Goal: Task Accomplishment & Management: Manage account settings

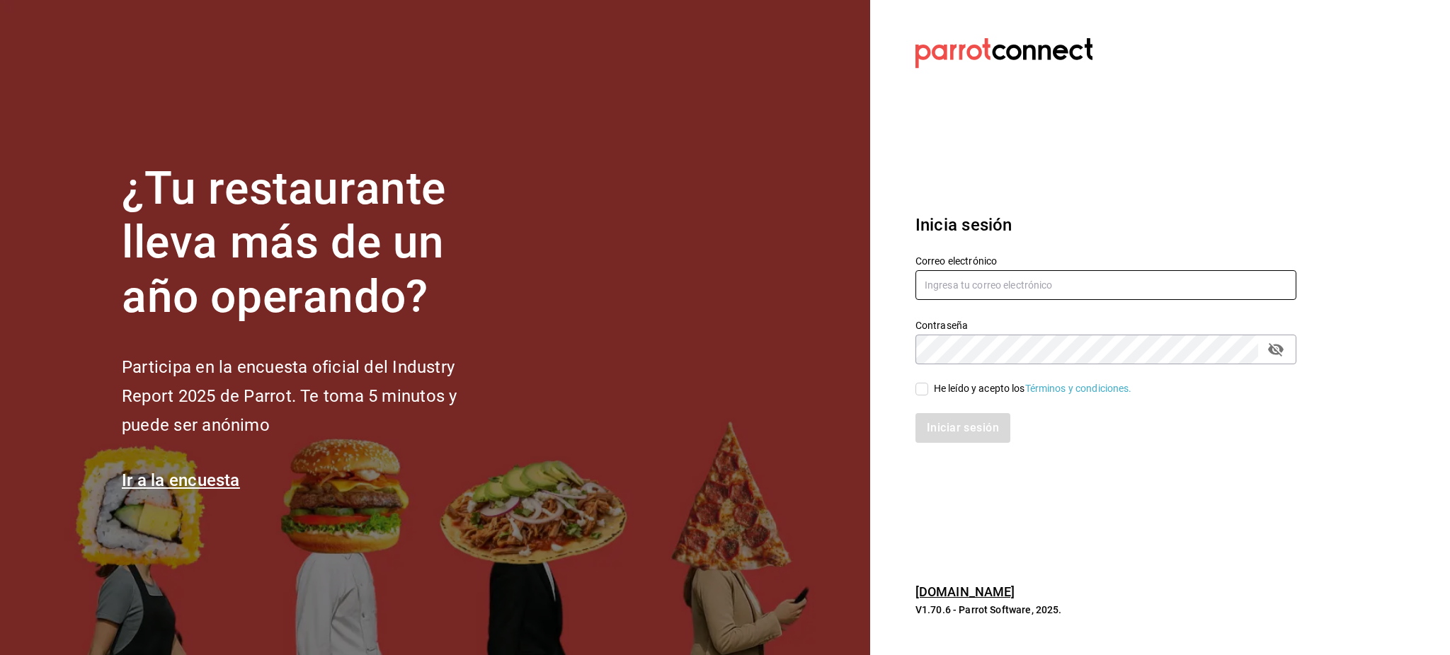
click at [980, 289] on input "text" at bounding box center [1105, 285] width 381 height 30
type input "[EMAIL_ADDRESS][PERSON_NAME][DOMAIN_NAME]"
click at [1275, 352] on icon "passwordField" at bounding box center [1275, 349] width 17 height 17
click at [958, 392] on div "He leído y acepto los Términos y condiciones." at bounding box center [1033, 388] width 198 height 15
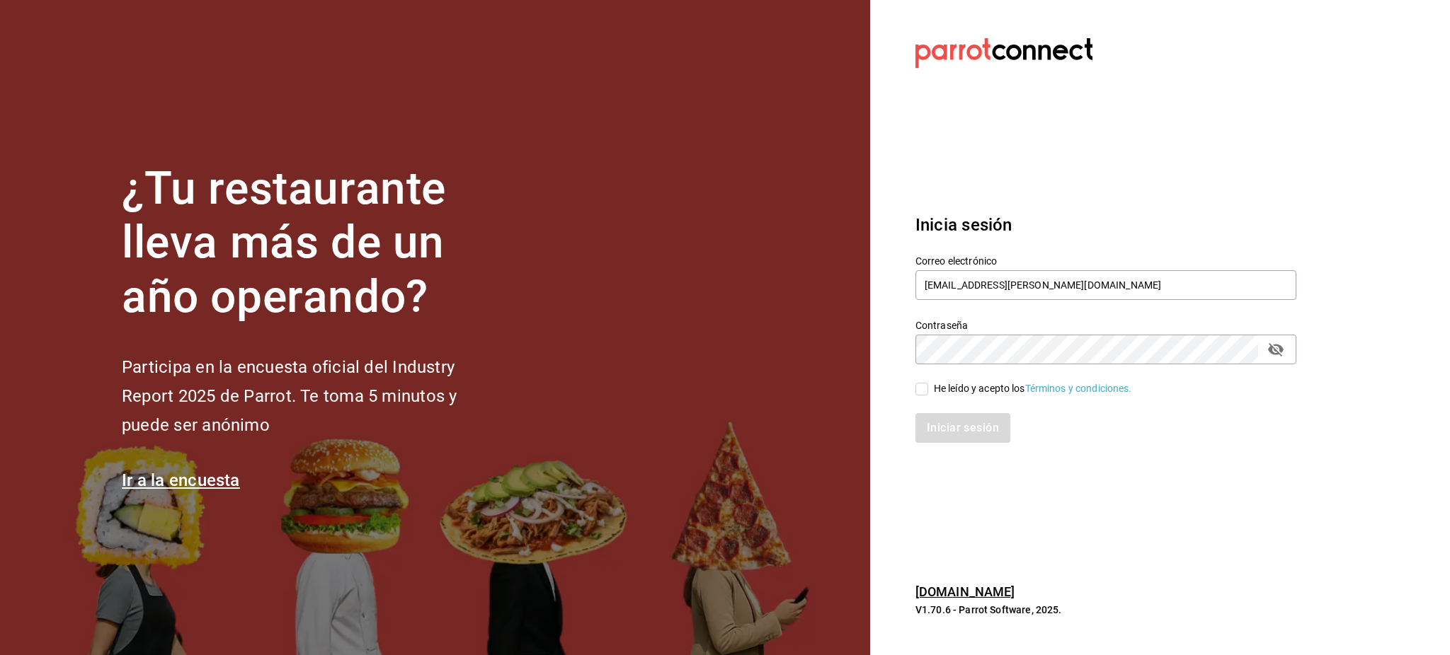
click at [928, 392] on input "He leído y acepto los Términos y condiciones." at bounding box center [921, 389] width 13 height 13
checkbox input "true"
click at [965, 417] on button "Iniciar sesión" at bounding box center [963, 428] width 96 height 30
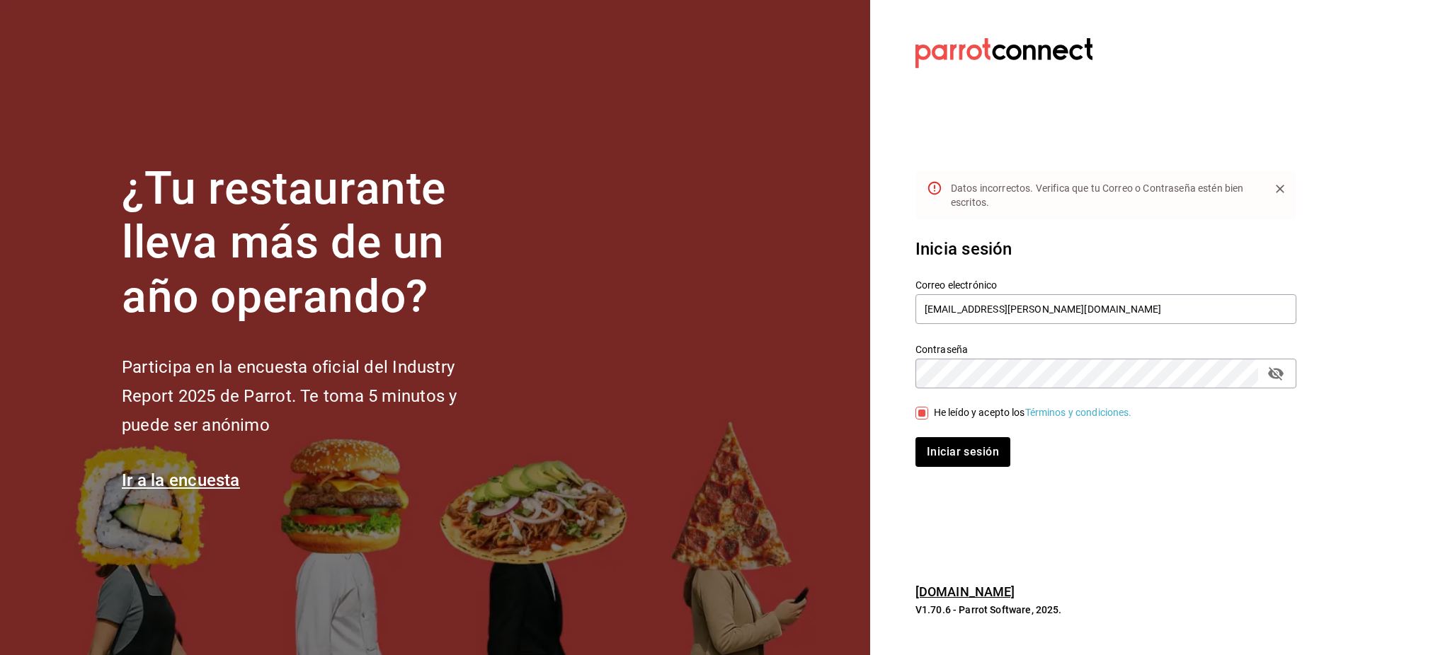
click at [1286, 382] on div "Contraseña" at bounding box center [1105, 374] width 381 height 30
click at [1285, 380] on button "passwordField" at bounding box center [1275, 374] width 24 height 24
